Goal: Transaction & Acquisition: Purchase product/service

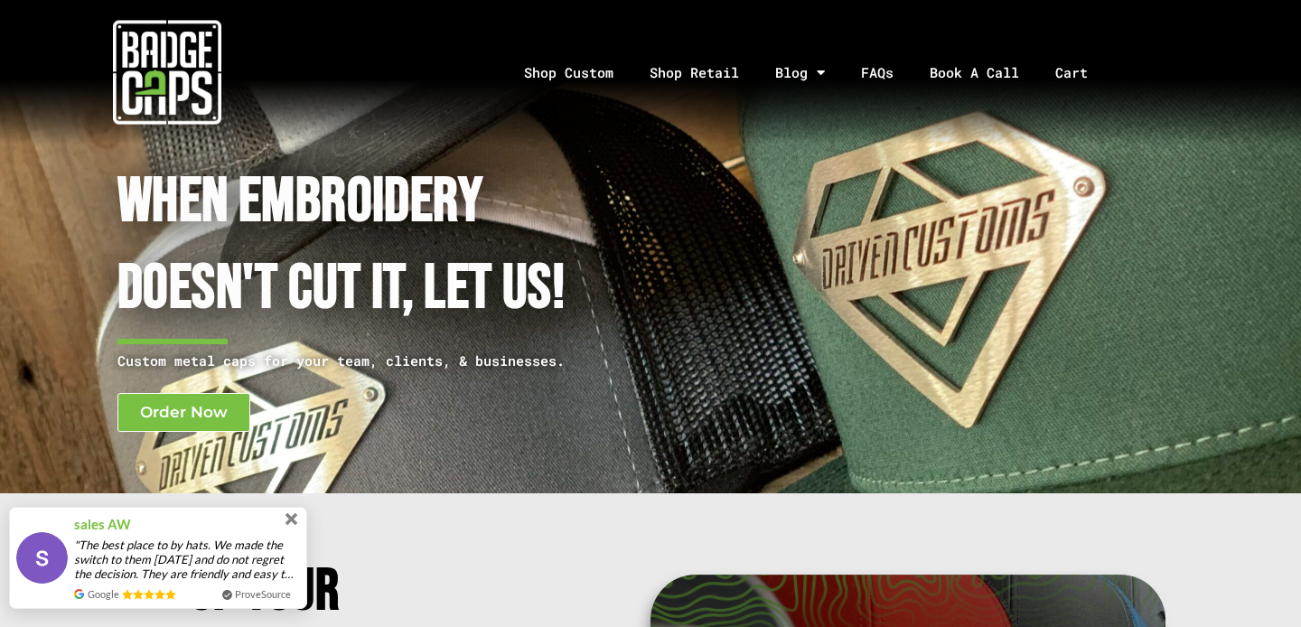
click at [294, 523] on span at bounding box center [291, 519] width 13 height 13
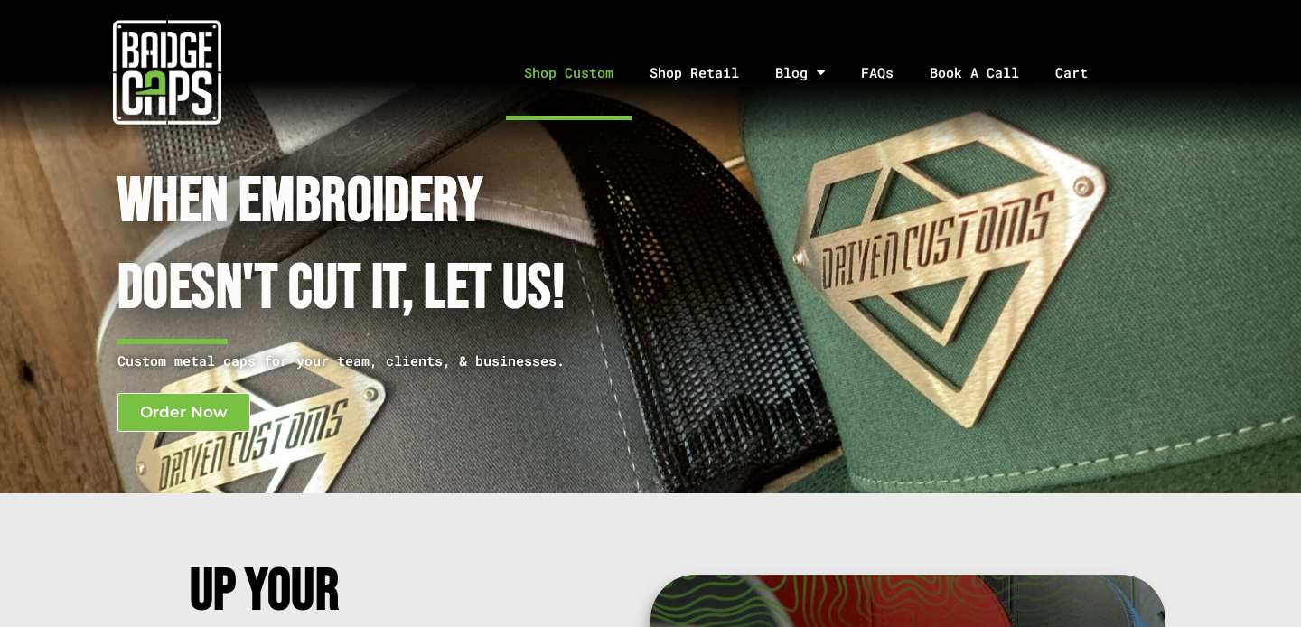
click at [618, 69] on link "Shop Custom" at bounding box center [569, 72] width 126 height 95
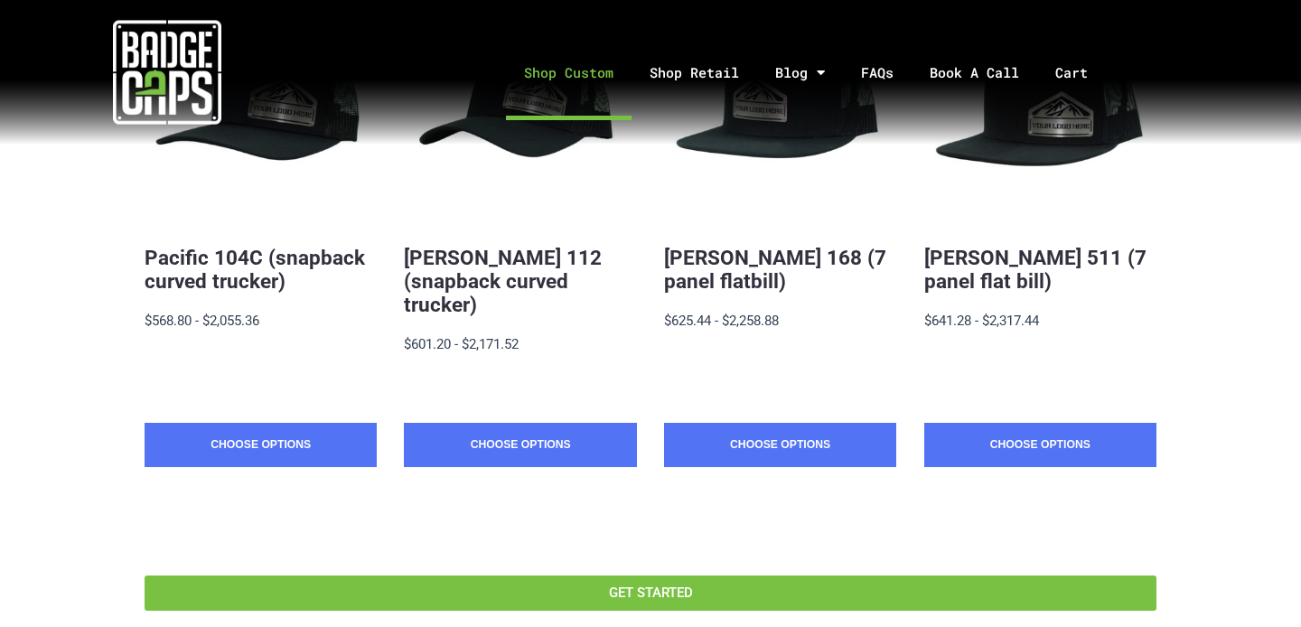
scroll to position [504, 0]
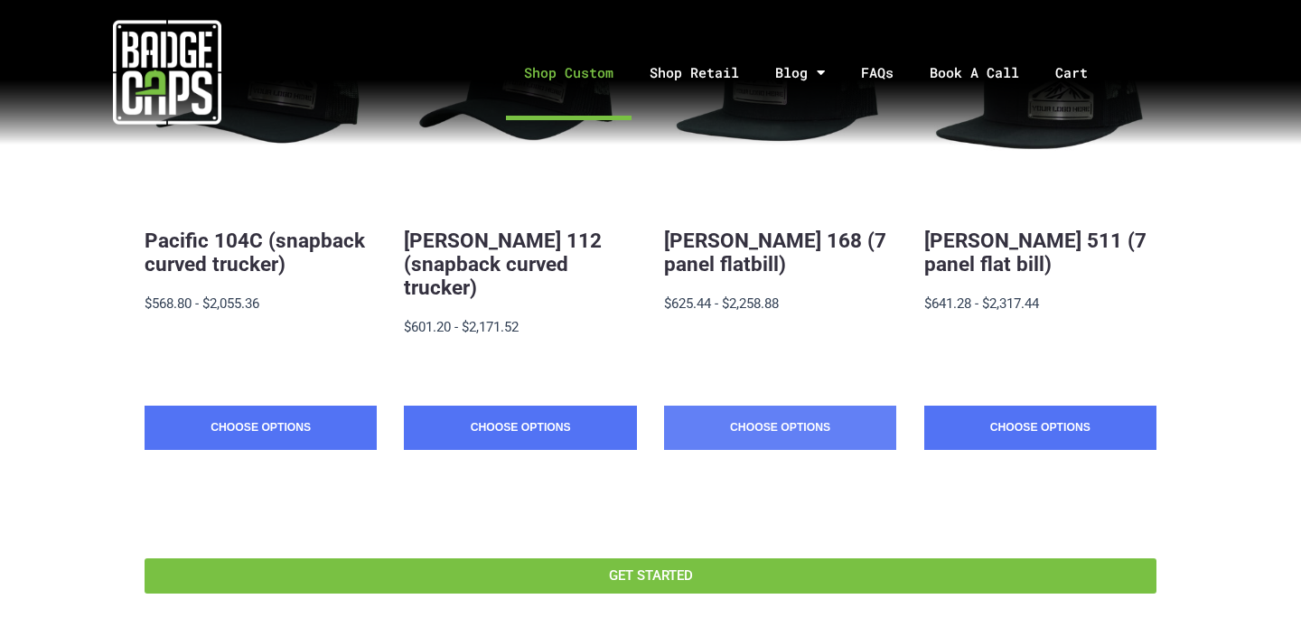
click at [764, 409] on link "Choose Options" at bounding box center [780, 428] width 232 height 45
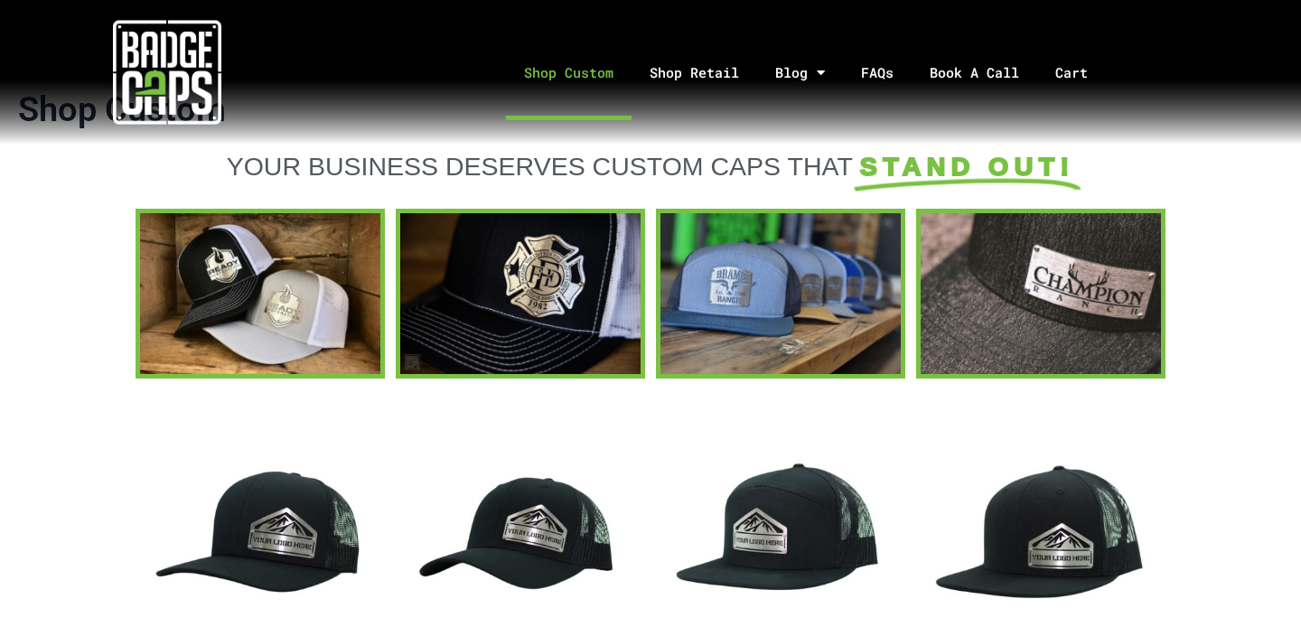
scroll to position [0, 0]
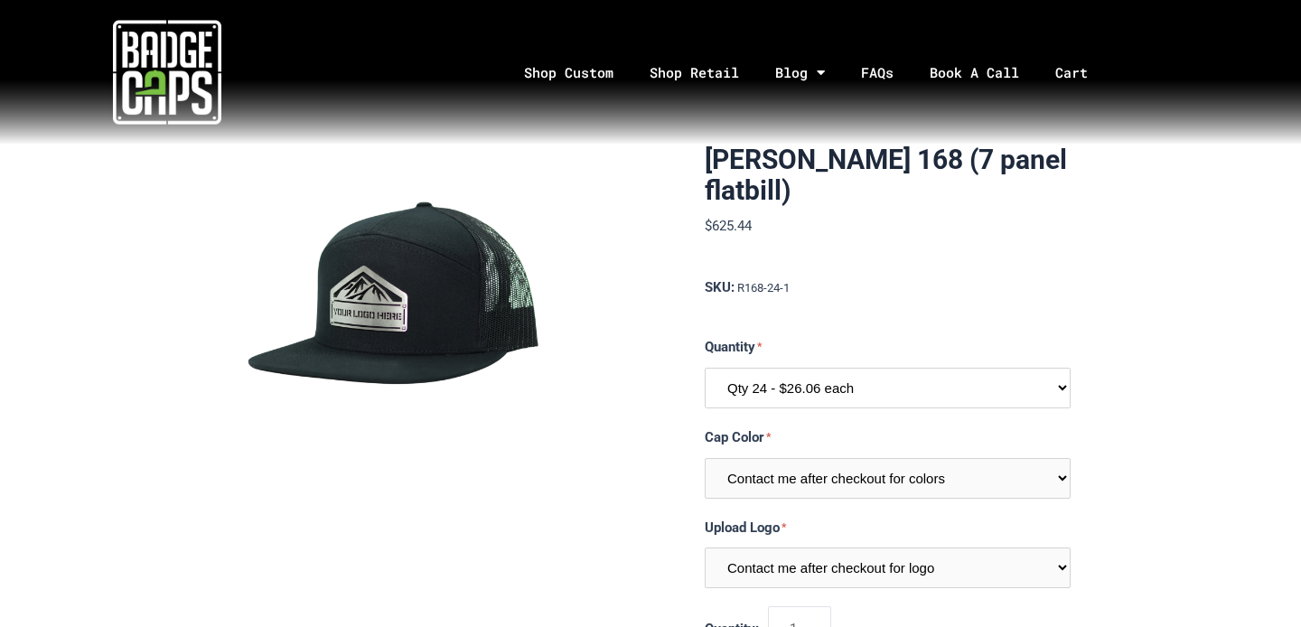
click at [825, 373] on select "Qty 24 - $26.06 each Qty 48 - $25.22 each Qty 96 - $23.53 each" at bounding box center [888, 388] width 366 height 41
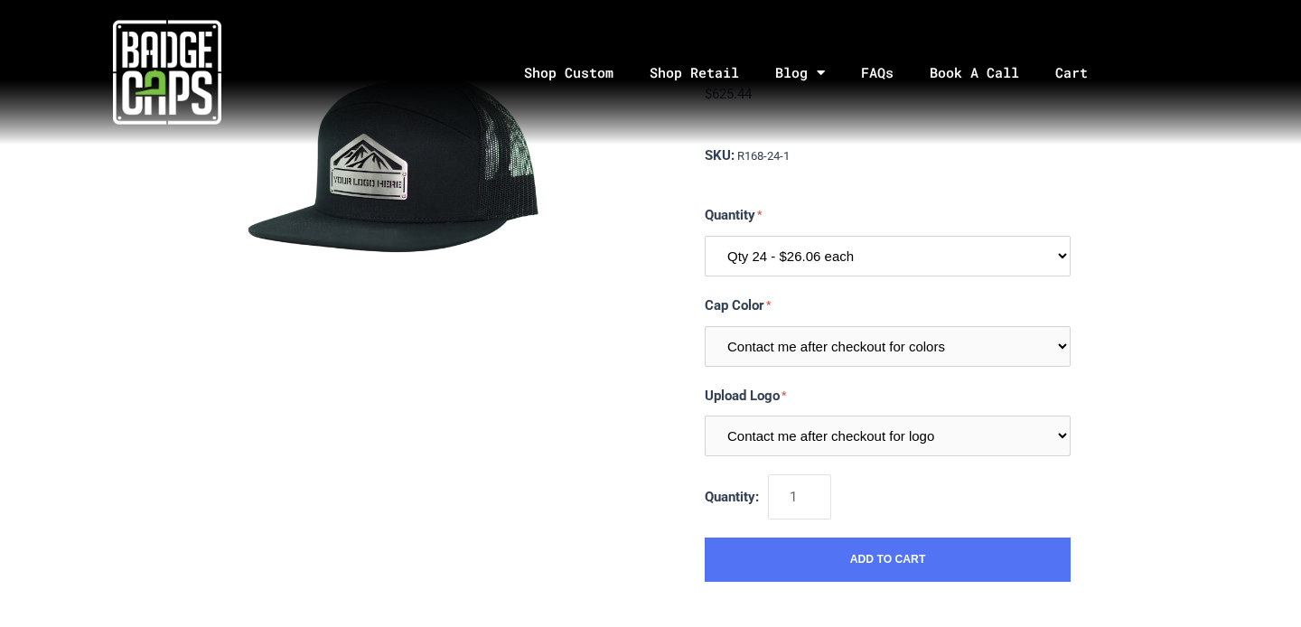
scroll to position [151, 0]
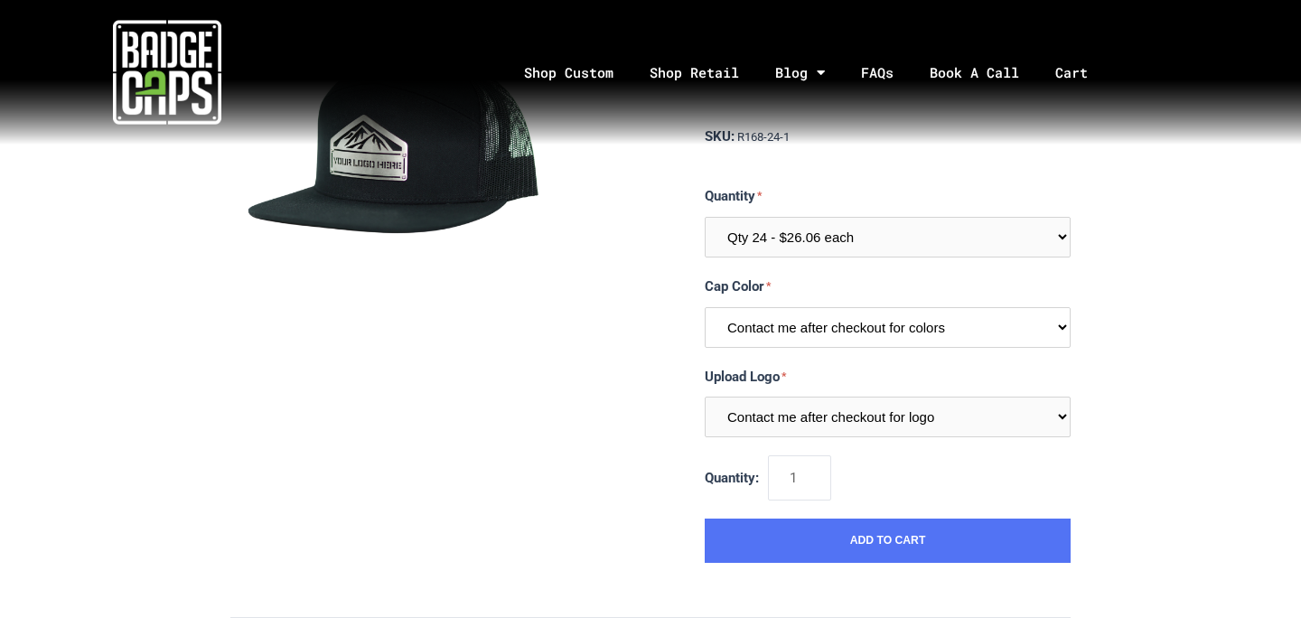
click at [833, 342] on select "Contact me after checkout for colors" at bounding box center [888, 327] width 366 height 41
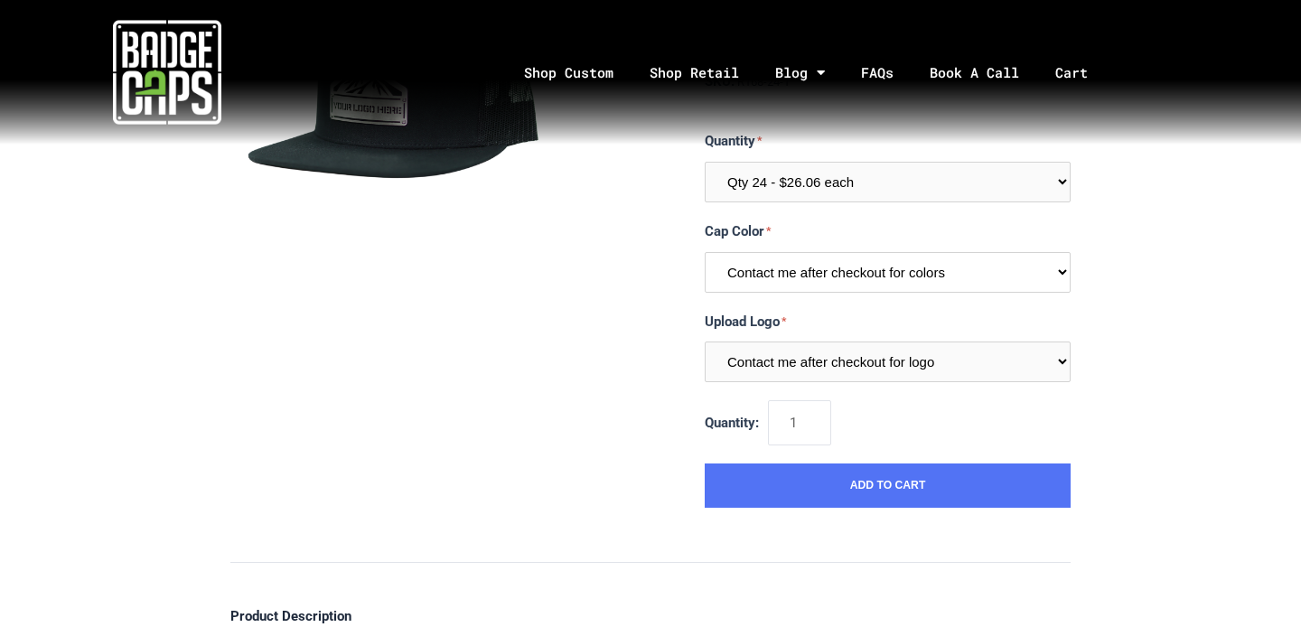
scroll to position [201, 0]
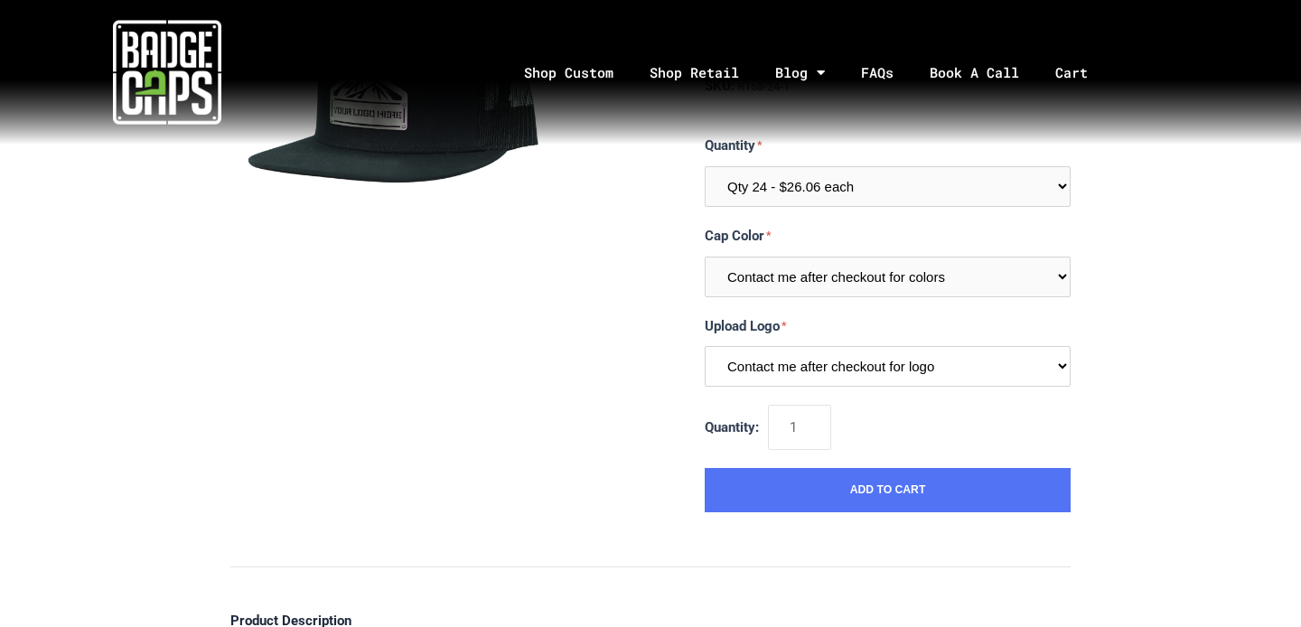
click at [853, 354] on select "Contact me after checkout for logo" at bounding box center [888, 366] width 366 height 41
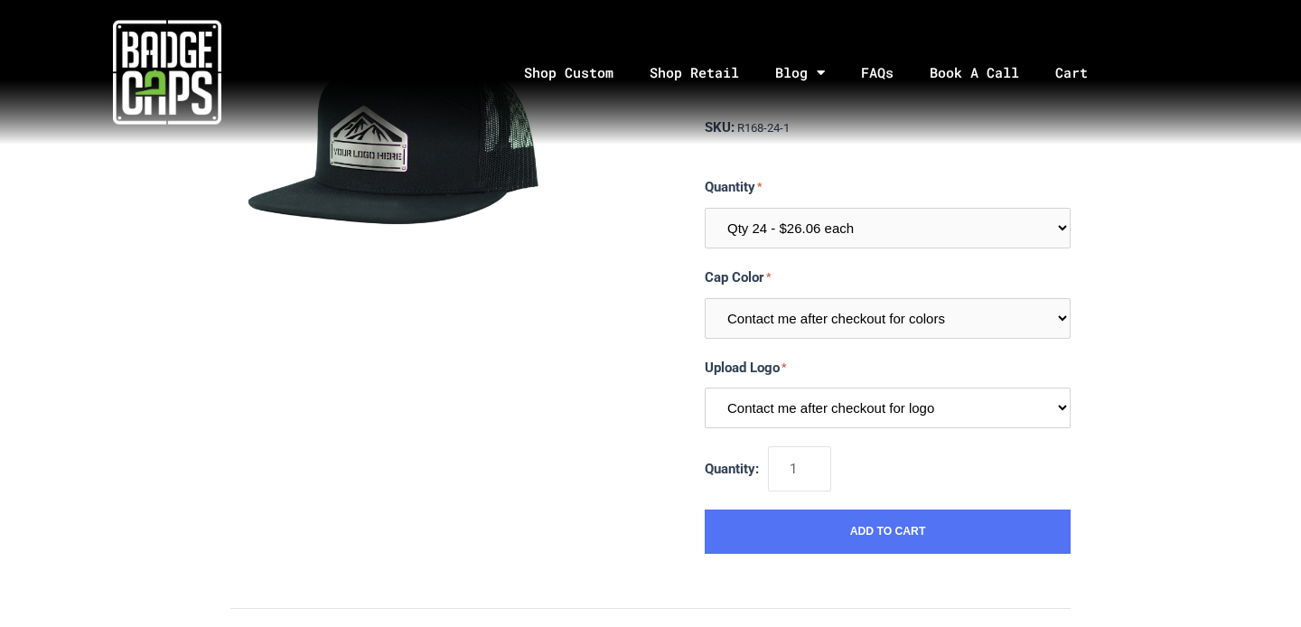
scroll to position [154, 0]
